Goal: Task Accomplishment & Management: Manage account settings

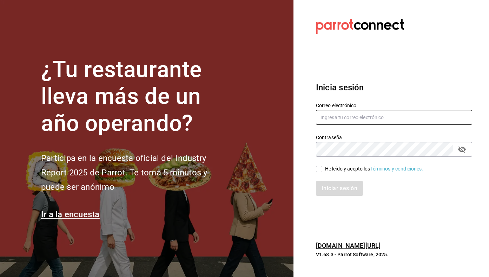
click at [348, 114] on input "text" at bounding box center [394, 117] width 156 height 15
type input "[EMAIL_ADDRESS][DOMAIN_NAME]"
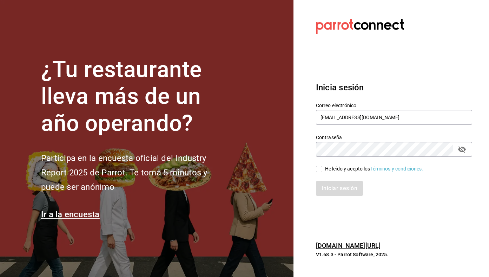
click at [361, 170] on div "He leído y acepto los Términos y condiciones." at bounding box center [374, 168] width 98 height 7
click at [322, 170] on input "He leído y acepto los Términos y condiciones." at bounding box center [319, 169] width 6 height 6
checkbox input "true"
click at [352, 182] on button "Iniciar sesión" at bounding box center [340, 188] width 48 height 15
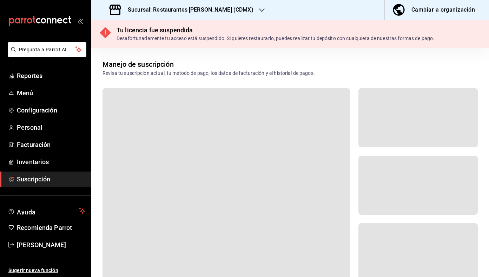
click at [221, 5] on div "Sucursal: Restaurantes [PERSON_NAME] (CDMX)" at bounding box center [182, 10] width 171 height 20
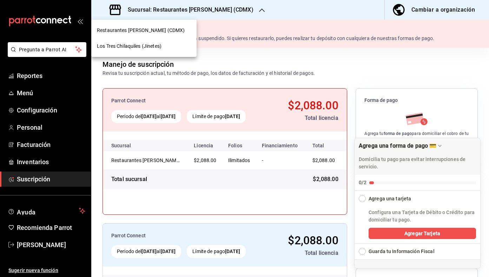
click at [183, 44] on div "Los Tres Chilaquiles (Jinetes)" at bounding box center [144, 45] width 94 height 7
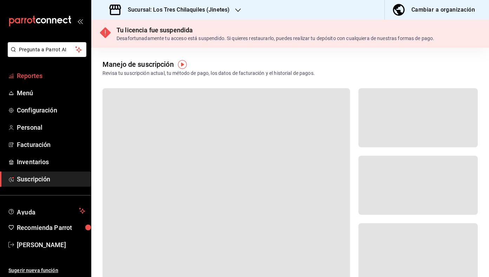
click at [46, 75] on span "Reportes" at bounding box center [51, 75] width 68 height 9
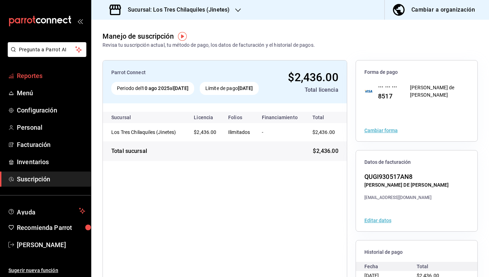
click at [52, 81] on link "Reportes" at bounding box center [45, 75] width 91 height 15
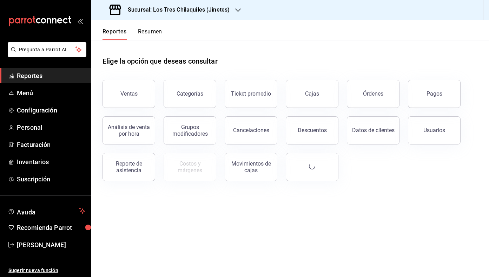
click at [155, 37] on button "Resumen" at bounding box center [150, 34] width 24 height 12
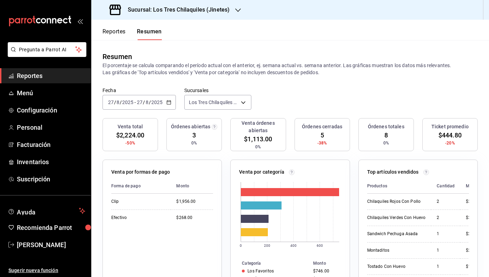
click at [122, 35] on button "Reportes" at bounding box center [114, 34] width 23 height 12
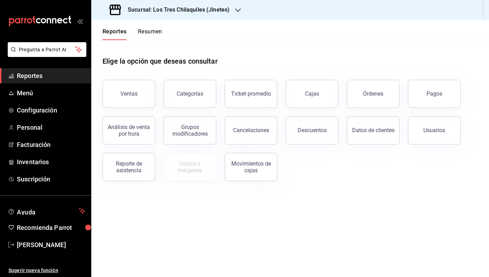
click at [390, 112] on div "Datos de clientes" at bounding box center [368, 126] width 61 height 37
click at [386, 104] on button "Órdenes" at bounding box center [373, 94] width 53 height 28
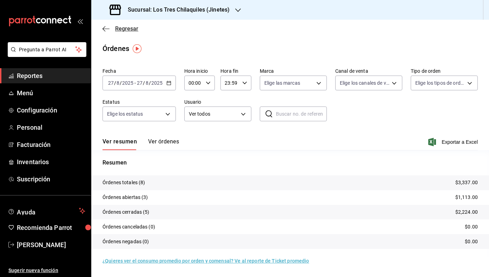
click at [130, 30] on span "Regresar" at bounding box center [126, 28] width 23 height 7
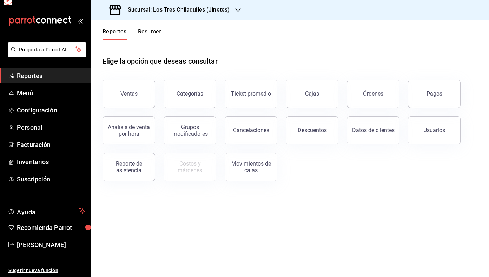
click at [153, 40] on button "Resumen" at bounding box center [150, 34] width 24 height 12
